Goal: Transaction & Acquisition: Book appointment/travel/reservation

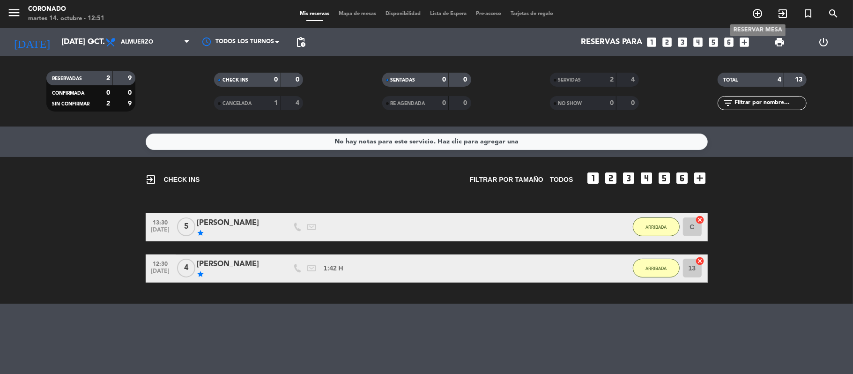
click at [757, 9] on icon "add_circle_outline" at bounding box center [756, 13] width 11 height 11
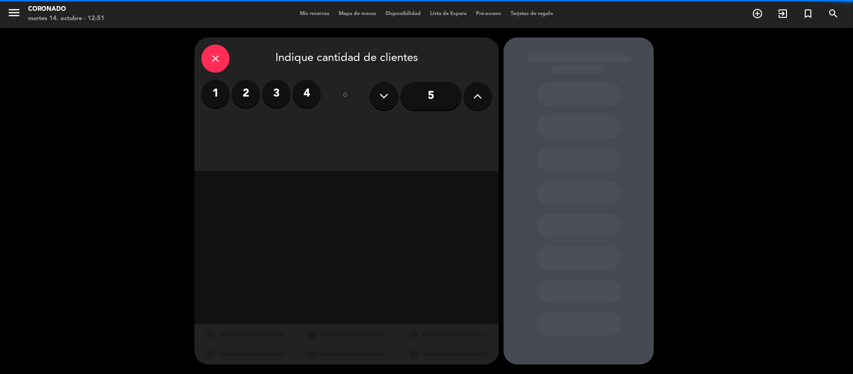
click at [276, 87] on label "3" at bounding box center [276, 94] width 28 height 28
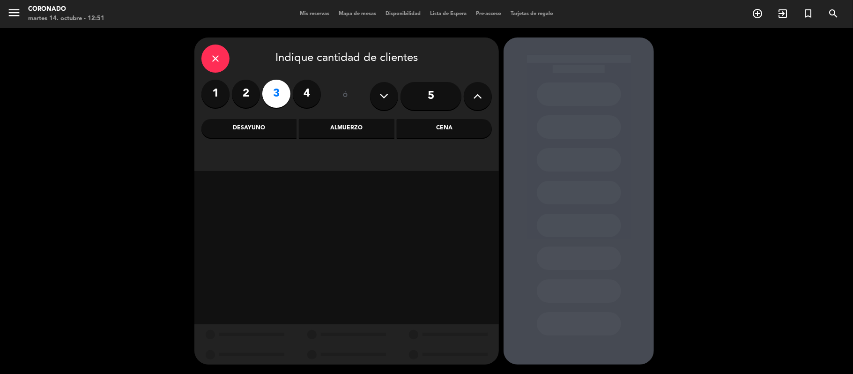
click at [327, 128] on div "Almuerzo" at bounding box center [346, 128] width 95 height 19
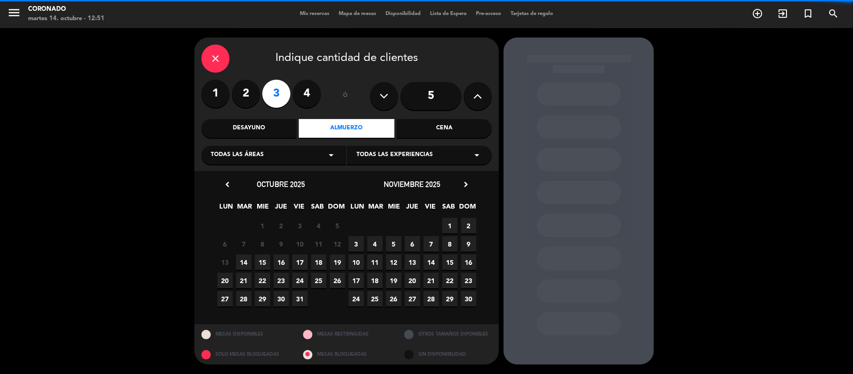
click at [280, 155] on div "Todas las áreas arrow_drop_down" at bounding box center [273, 155] width 145 height 19
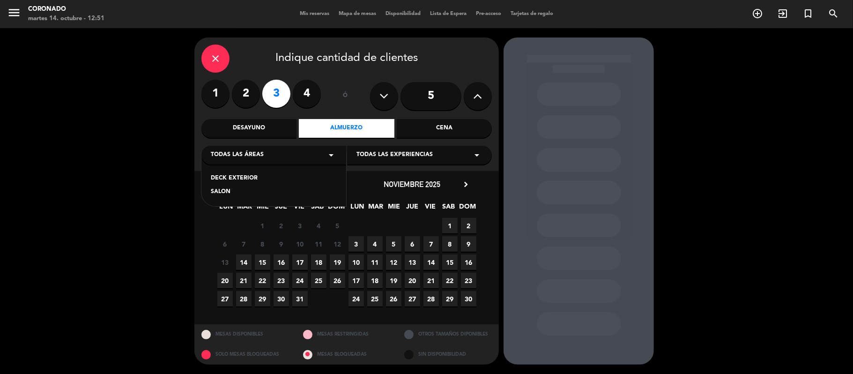
click at [237, 187] on div "SALON" at bounding box center [274, 191] width 126 height 9
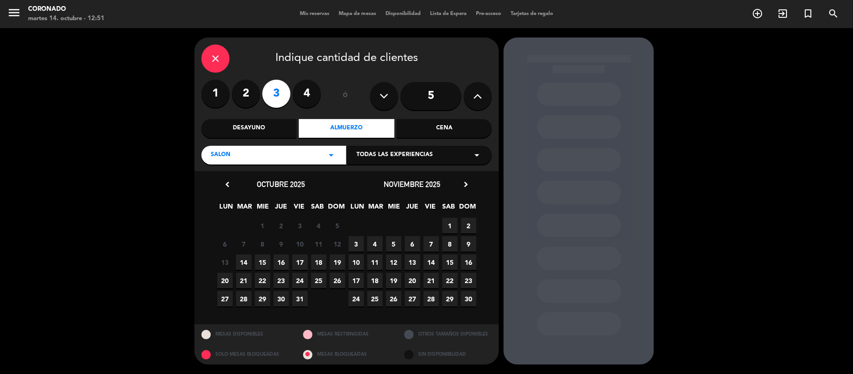
click at [246, 261] on span "14" at bounding box center [243, 261] width 15 height 15
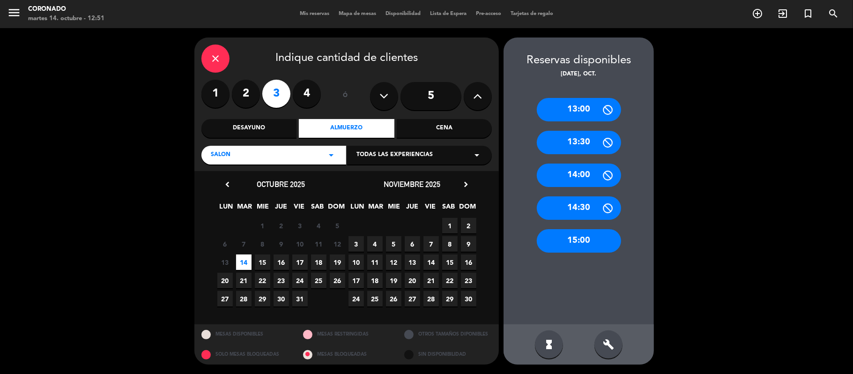
click at [578, 103] on div "13:00" at bounding box center [579, 109] width 84 height 23
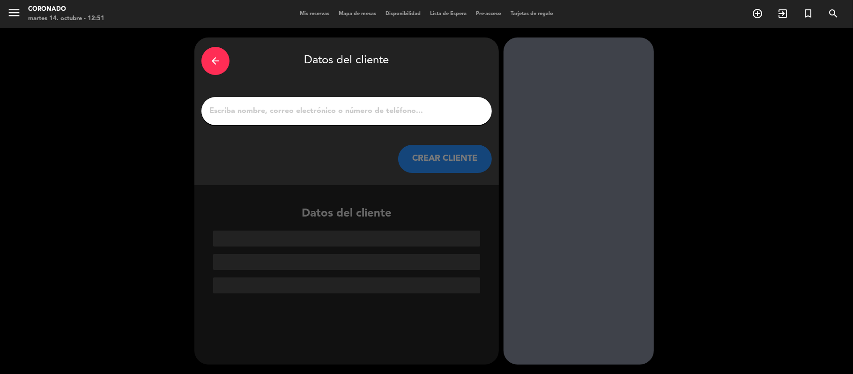
click at [351, 109] on input "1" at bounding box center [346, 110] width 276 height 13
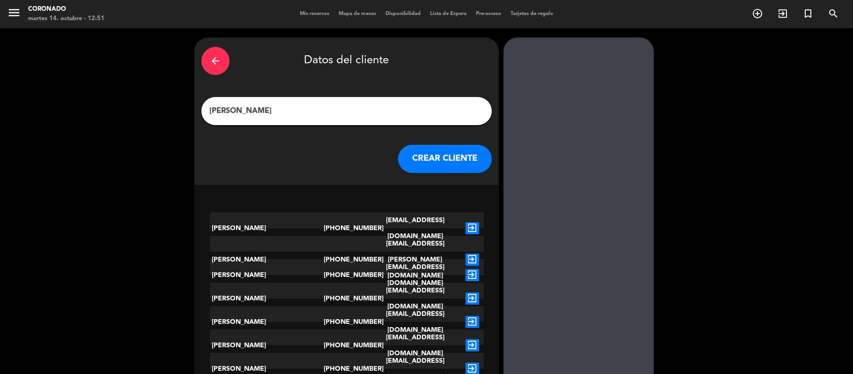
type input "[PERSON_NAME]"
click at [446, 153] on button "CREAR CLIENTE" at bounding box center [445, 159] width 94 height 28
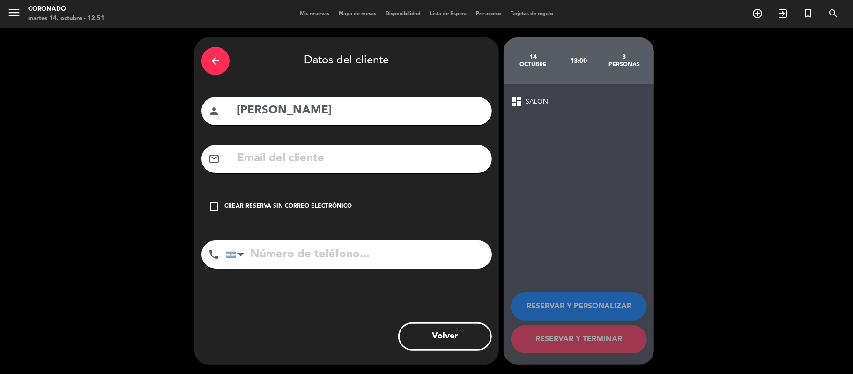
click at [267, 206] on div "Crear reserva sin correo electrónico" at bounding box center [287, 206] width 127 height 9
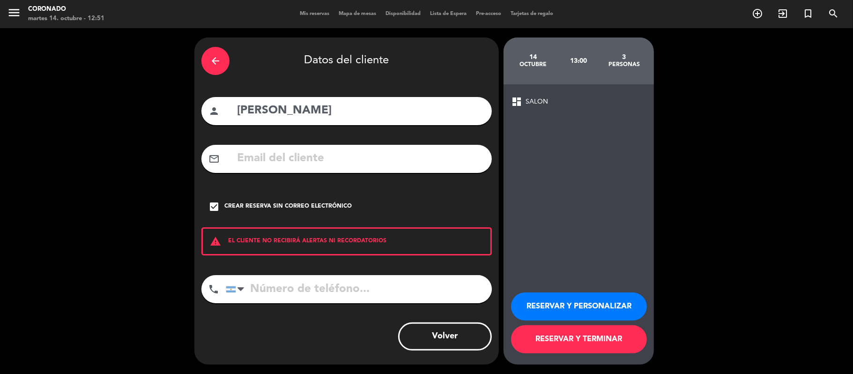
click at [538, 308] on button "RESERVAR Y PERSONALIZAR" at bounding box center [579, 306] width 136 height 28
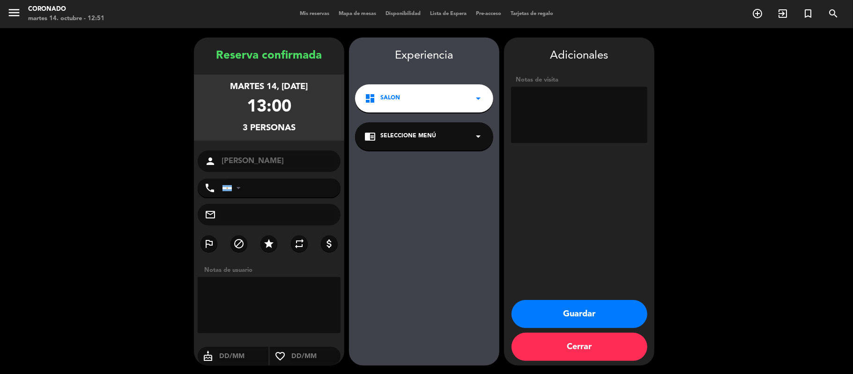
click at [240, 291] on textarea at bounding box center [269, 305] width 143 height 56
click at [266, 244] on icon "star" at bounding box center [268, 243] width 11 height 11
click at [242, 298] on textarea at bounding box center [269, 305] width 143 height 56
drag, startPoint x: 261, startPoint y: 306, endPoint x: 178, endPoint y: 265, distance: 92.3
click at [178, 265] on booking-confirmed "Reserva confirmada martes 14, [DATE] 13:00 3 personas person Francisco phone [G…" at bounding box center [426, 201] width 834 height 328
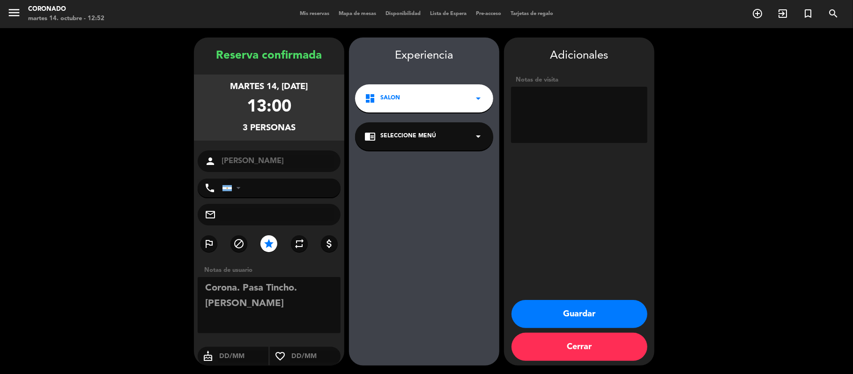
type textarea "Corona. Pasa Tincho. [PERSON_NAME]"
click at [532, 116] on textarea at bounding box center [579, 115] width 136 height 56
paste textarea "Corona. Pasa Tincho. [PERSON_NAME]"
type textarea "Corona. Pasa Tincho. [PERSON_NAME]"
click at [552, 316] on button "Guardar" at bounding box center [579, 314] width 136 height 28
